Goal: Task Accomplishment & Management: Manage account settings

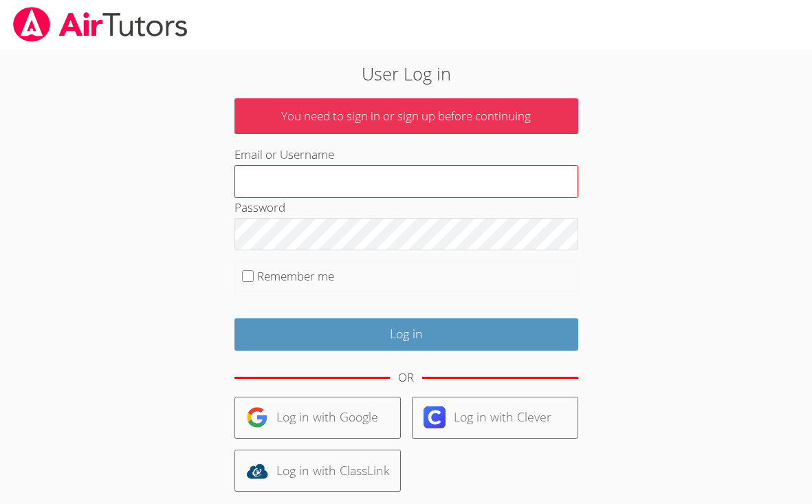
click at [318, 169] on input "Email or Username" at bounding box center [407, 181] width 344 height 33
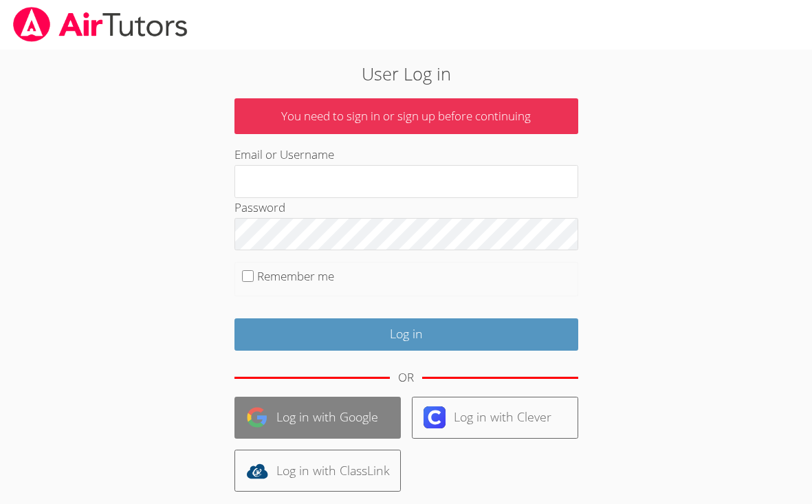
click at [358, 420] on link "Log in with Google" at bounding box center [318, 418] width 166 height 42
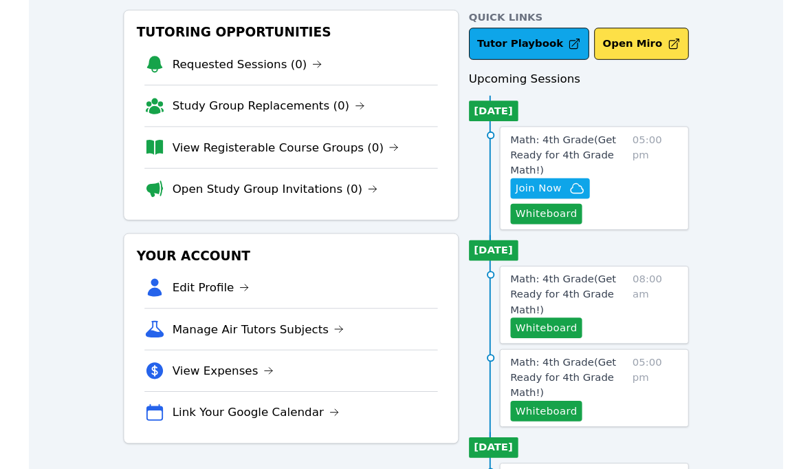
scroll to position [74, 0]
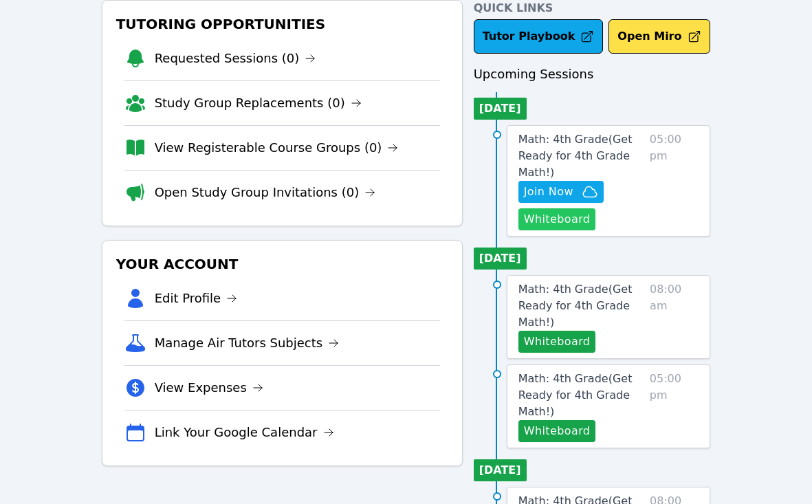
click at [561, 224] on button "Whiteboard" at bounding box center [558, 219] width 78 height 22
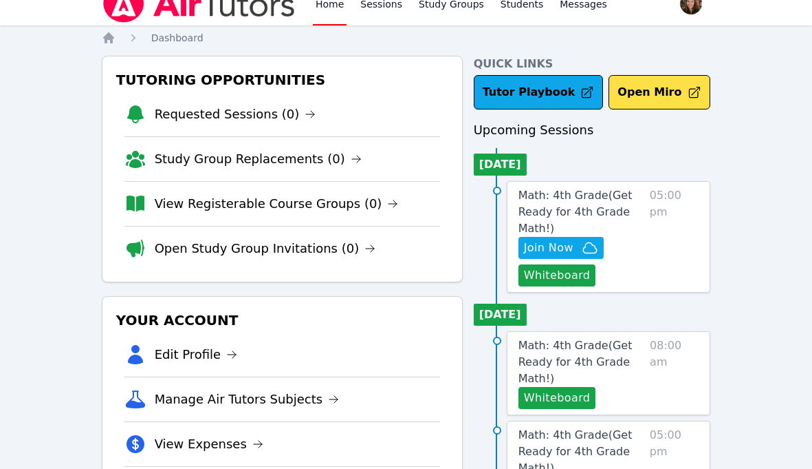
scroll to position [0, 0]
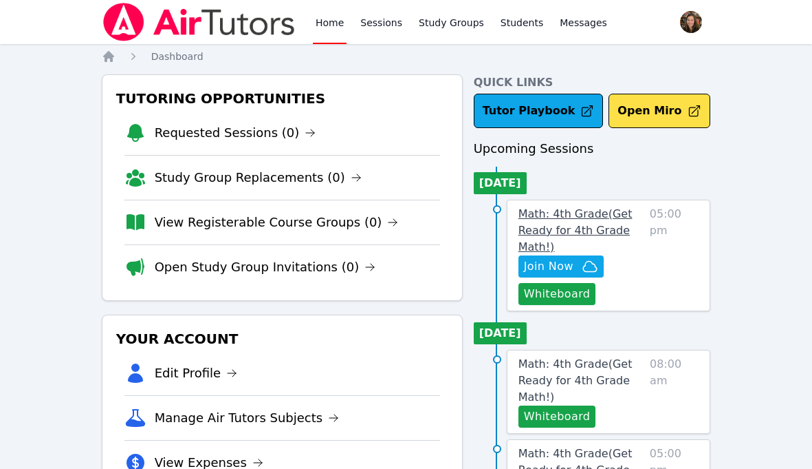
click at [546, 214] on span "Math: 4th Grade ( Get Ready for 4th Grade Math! )" at bounding box center [576, 230] width 114 height 46
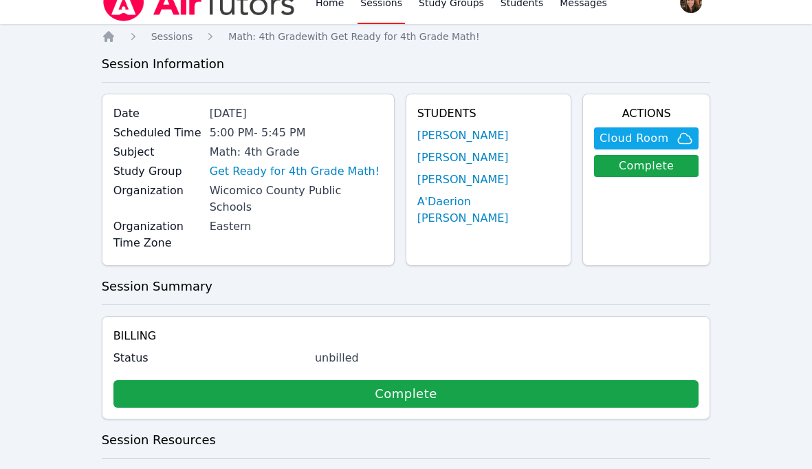
scroll to position [21, 0]
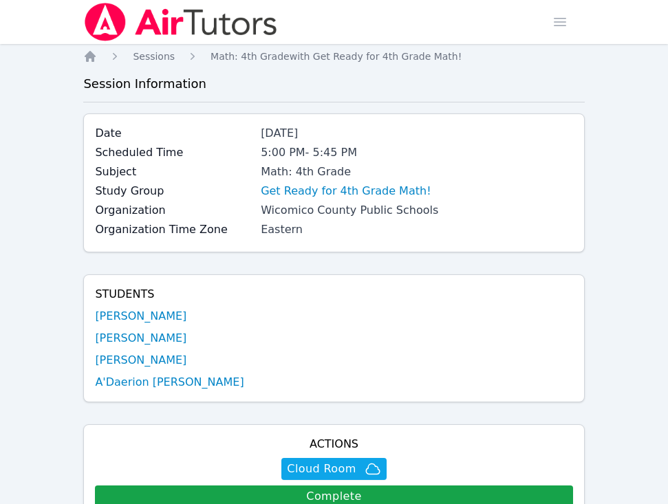
click at [89, 55] on icon "Breadcrumb" at bounding box center [90, 56] width 11 height 11
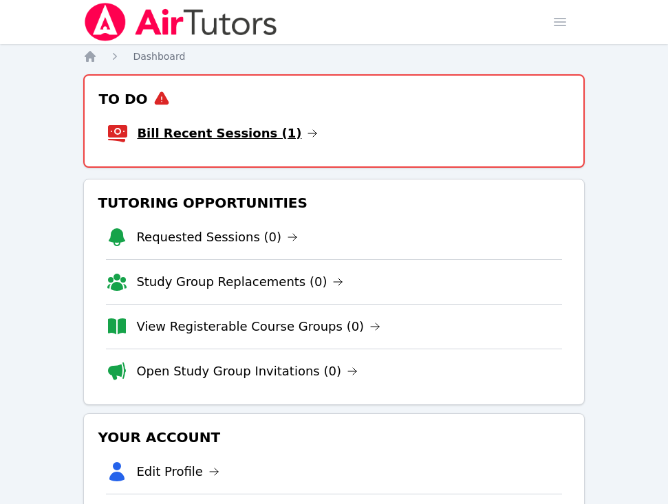
click at [195, 142] on link "Bill Recent Sessions (1)" at bounding box center [227, 133] width 181 height 19
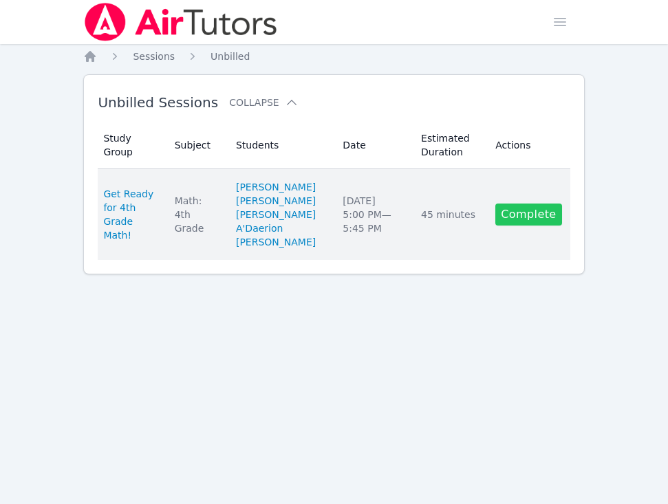
click at [510, 226] on link "Complete" at bounding box center [528, 215] width 66 height 22
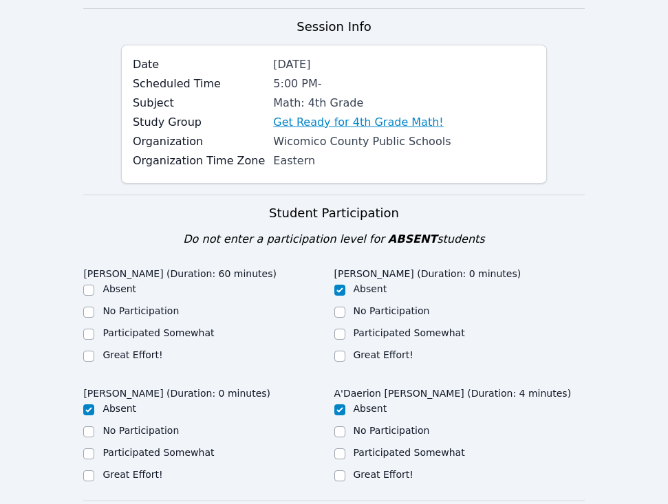
scroll to position [147, 0]
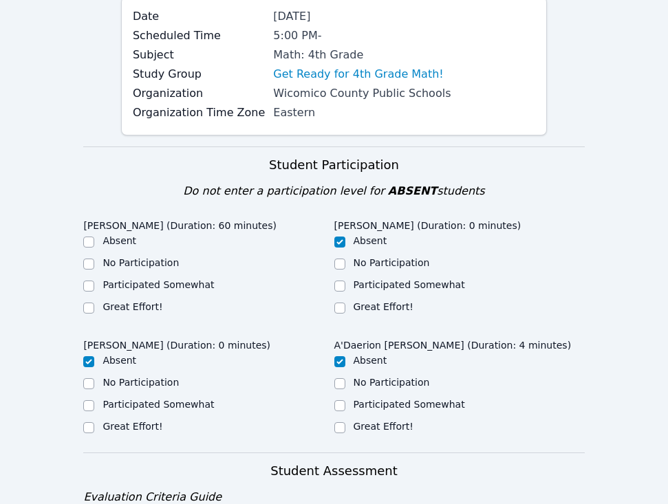
click at [131, 306] on label "Great Effort!" at bounding box center [133, 306] width 60 height 11
click at [94, 306] on input "Great Effort!" at bounding box center [88, 308] width 11 height 11
checkbox input "true"
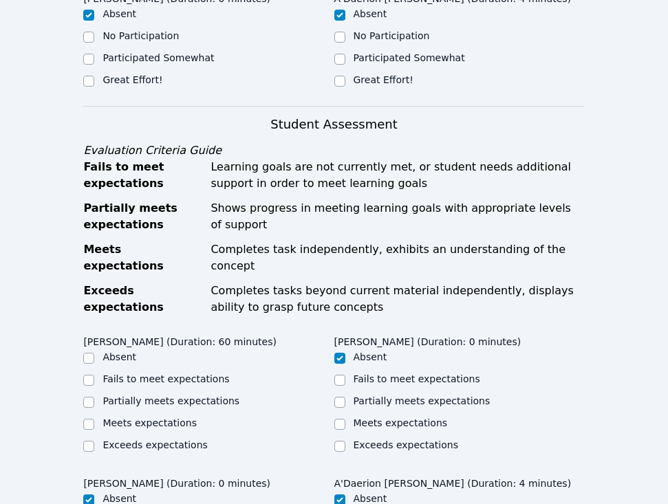
scroll to position [504, 0]
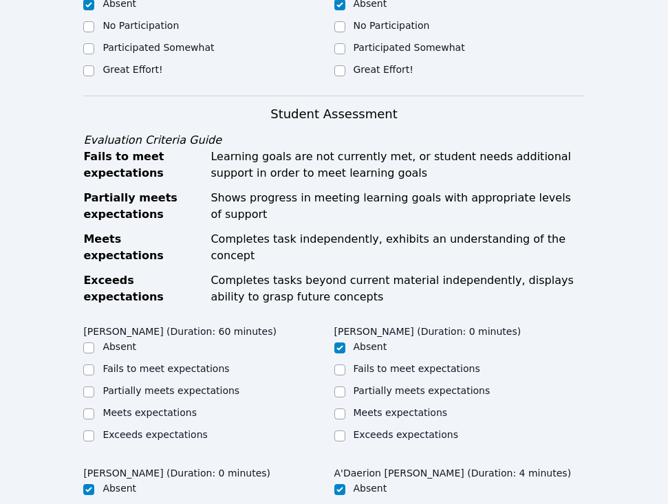
click at [160, 406] on div "Meets expectations" at bounding box center [150, 413] width 94 height 14
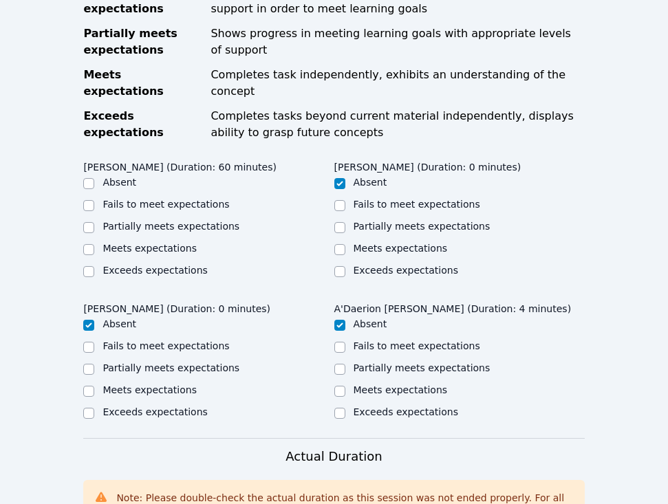
scroll to position [673, 0]
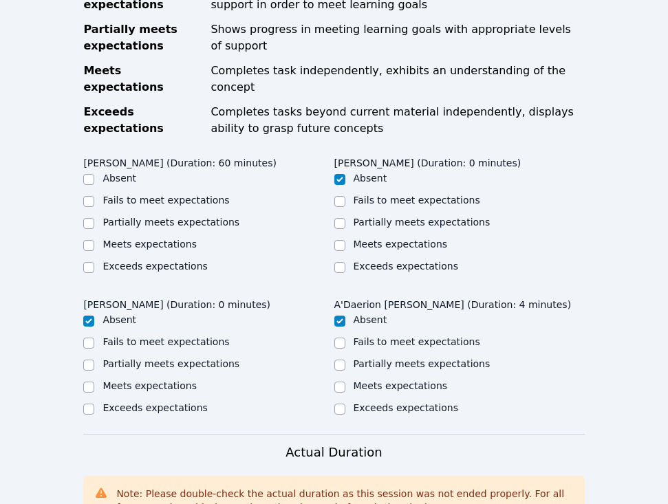
click at [124, 239] on label "Meets expectations" at bounding box center [150, 244] width 94 height 11
click at [94, 240] on input "Meets expectations" at bounding box center [88, 245] width 11 height 11
checkbox input "true"
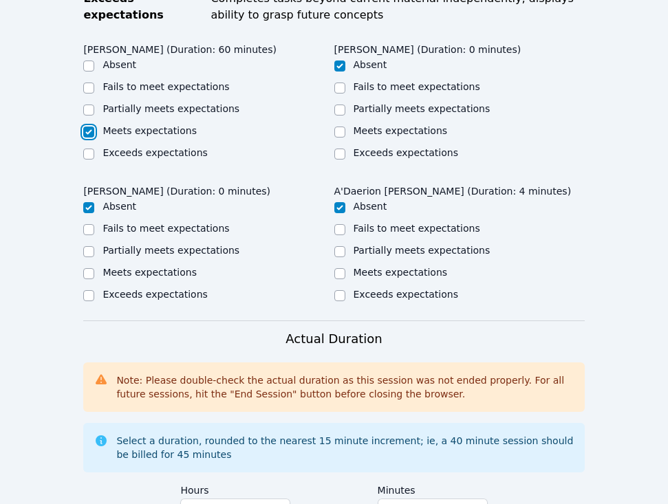
scroll to position [1060, 0]
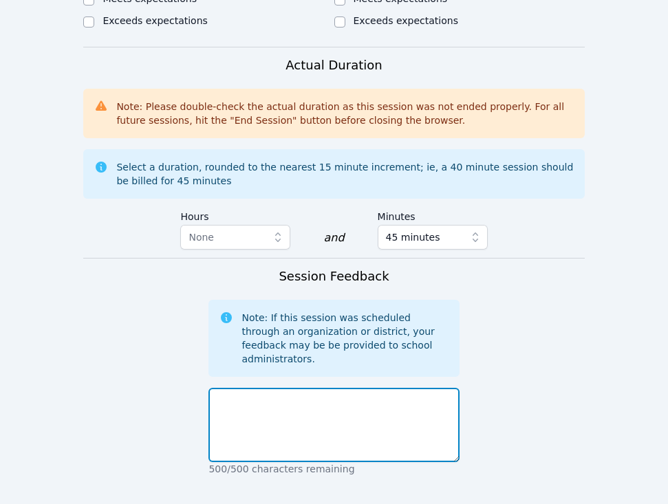
click at [279, 394] on textarea at bounding box center [333, 425] width 250 height 74
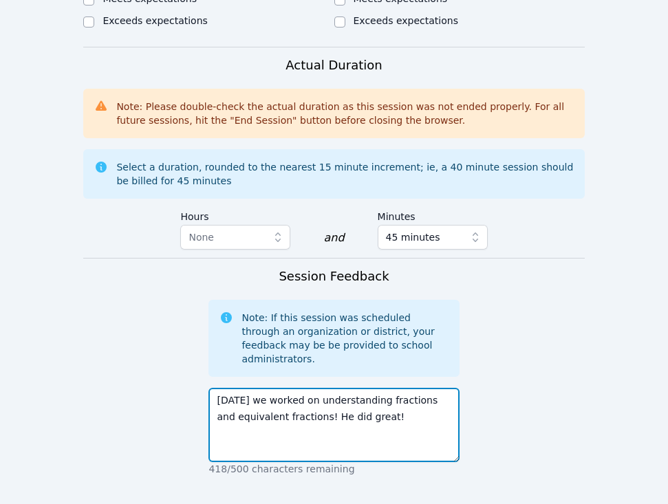
type textarea "Today we worked on understanding fractions and equivalent fractions! He did gre…"
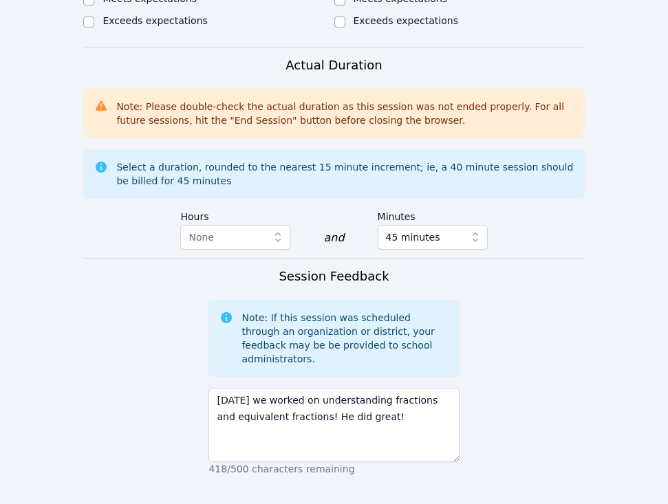
scroll to position [1268, 0]
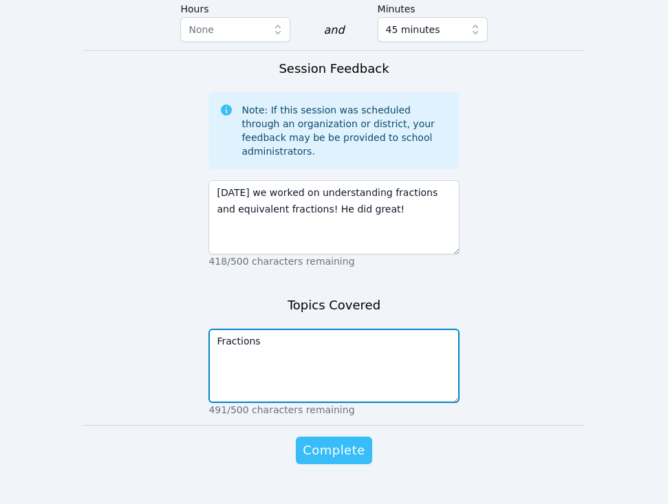
type textarea "Fractions"
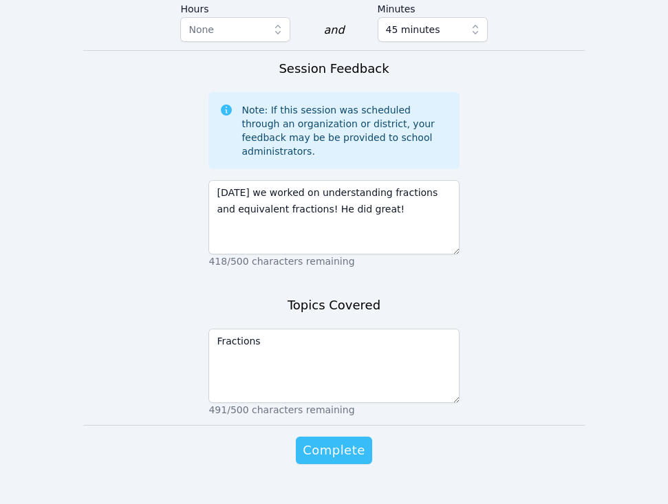
click at [331, 437] on button "Complete" at bounding box center [334, 451] width 76 height 28
